Goal: Navigation & Orientation: Find specific page/section

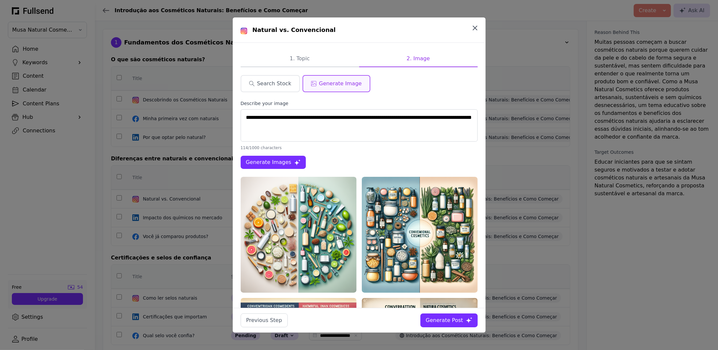
click at [475, 29] on icon "button" at bounding box center [475, 28] width 8 height 8
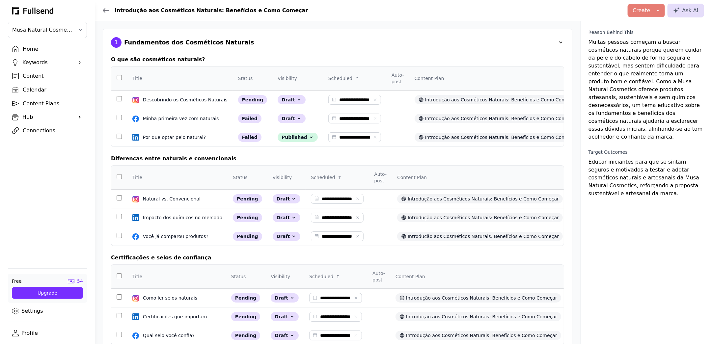
click at [39, 51] on div "Home" at bounding box center [53, 49] width 60 height 8
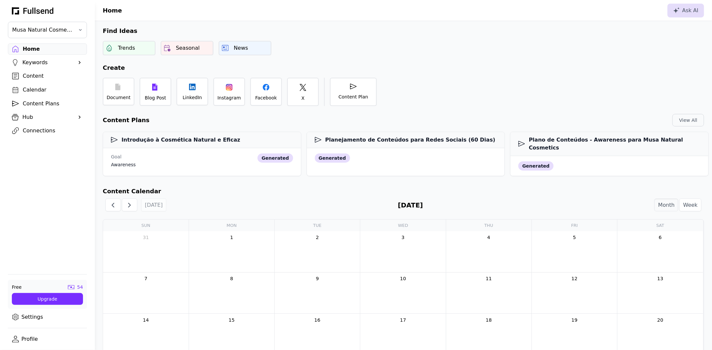
click at [39, 51] on div "Home" at bounding box center [53, 49] width 60 height 8
